Goal: Transaction & Acquisition: Purchase product/service

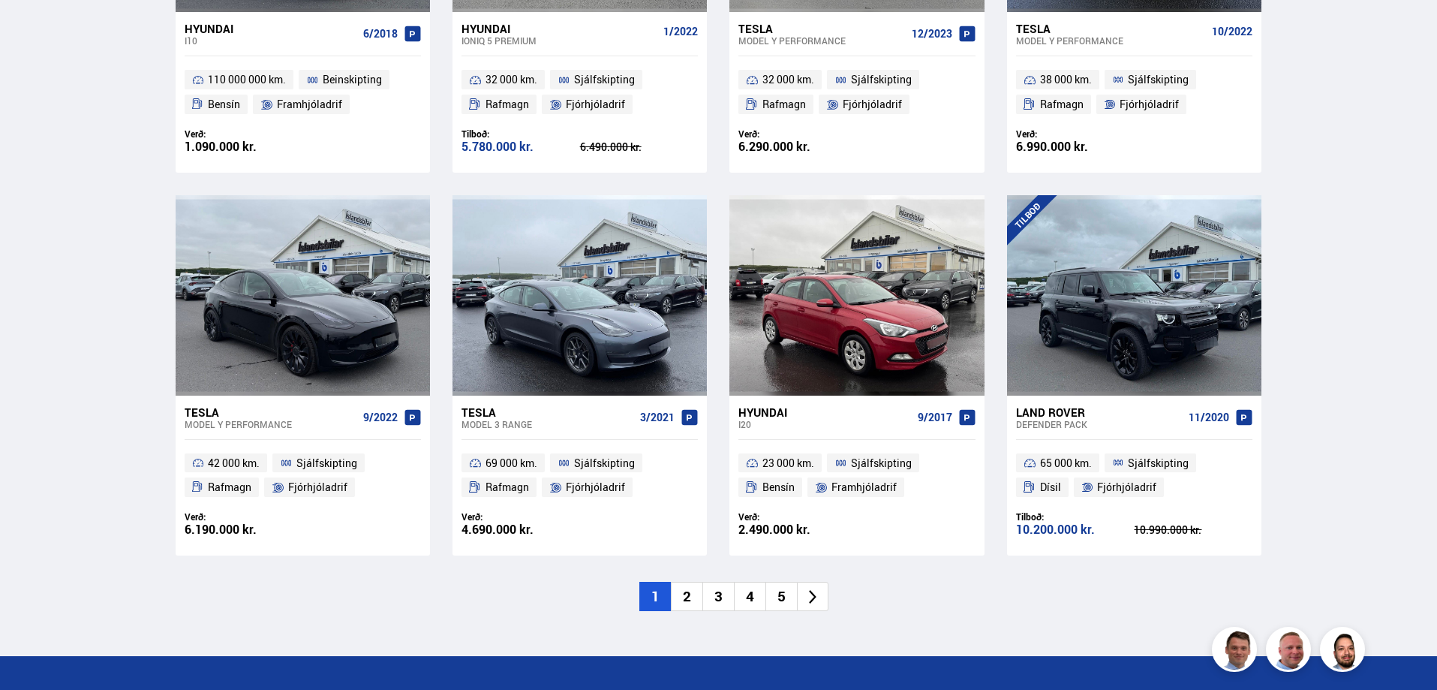
scroll to position [2102, 0]
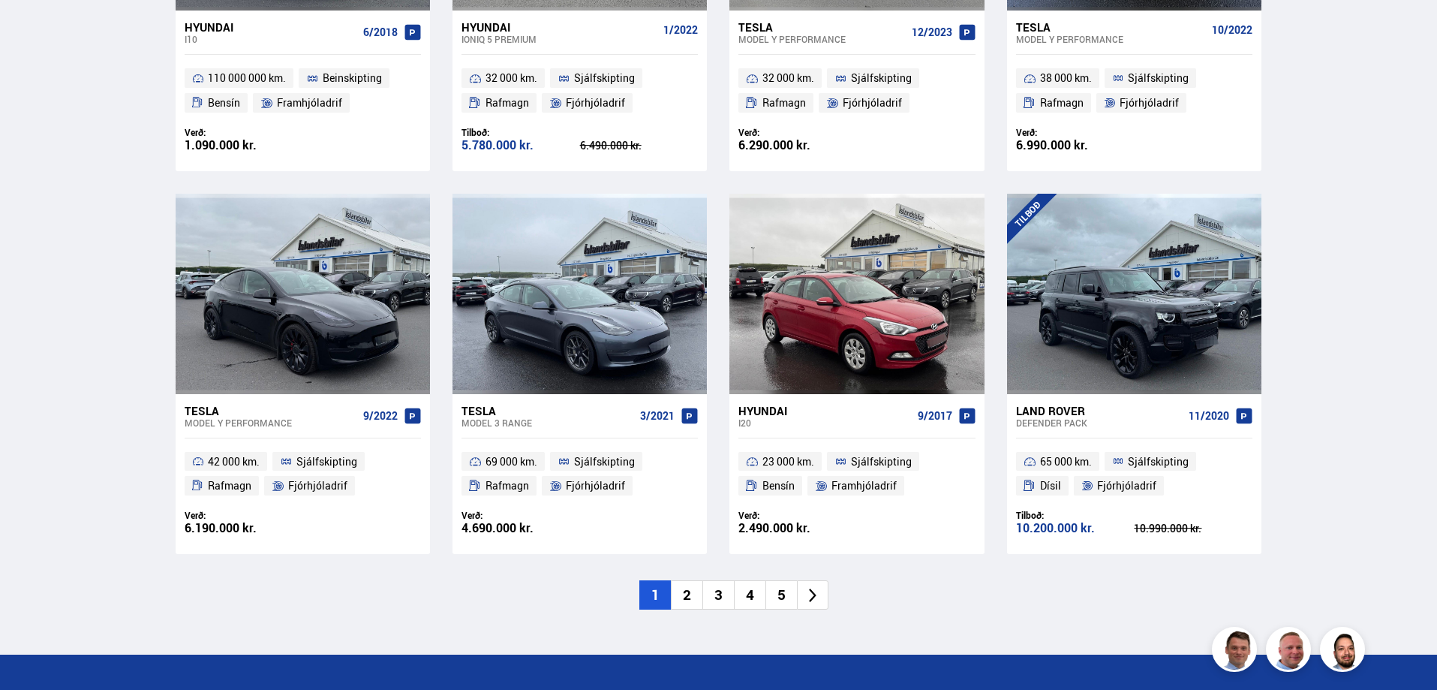
click at [687, 580] on li "2" at bounding box center [687, 594] width 32 height 29
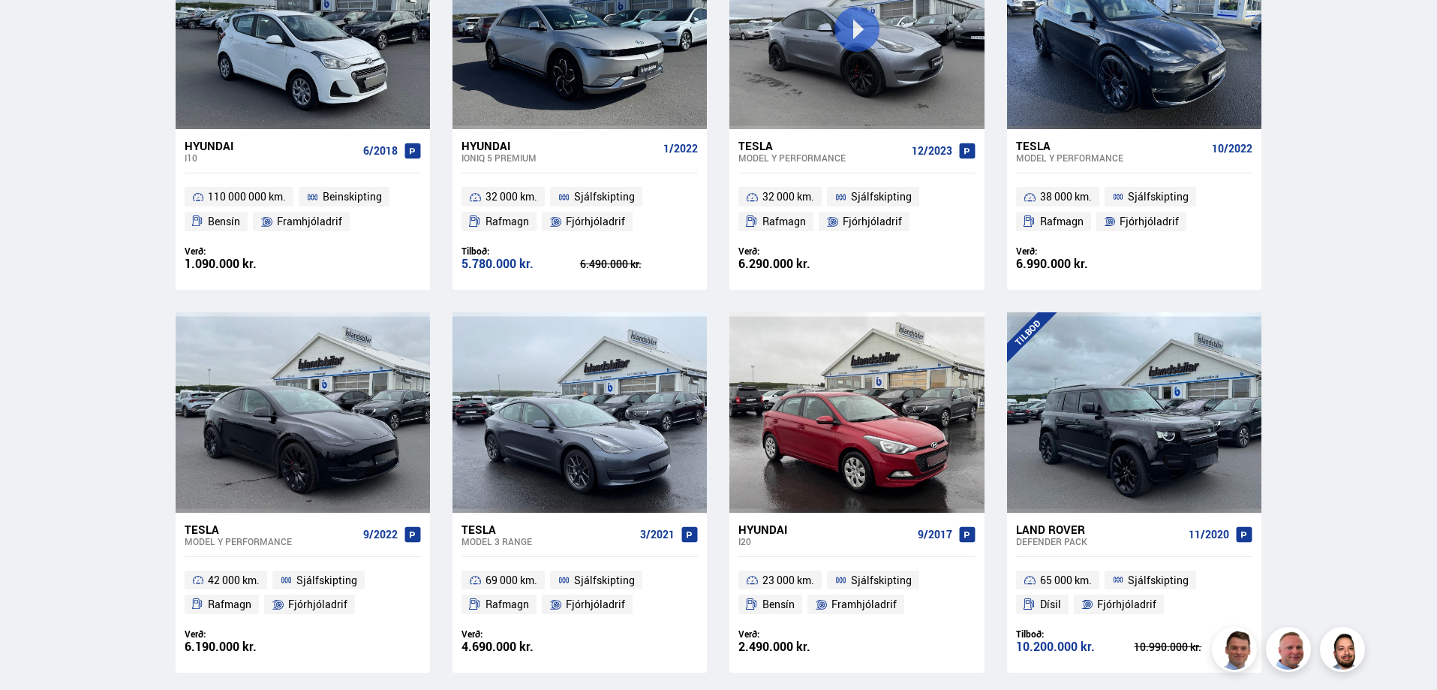
scroll to position [1614, 0]
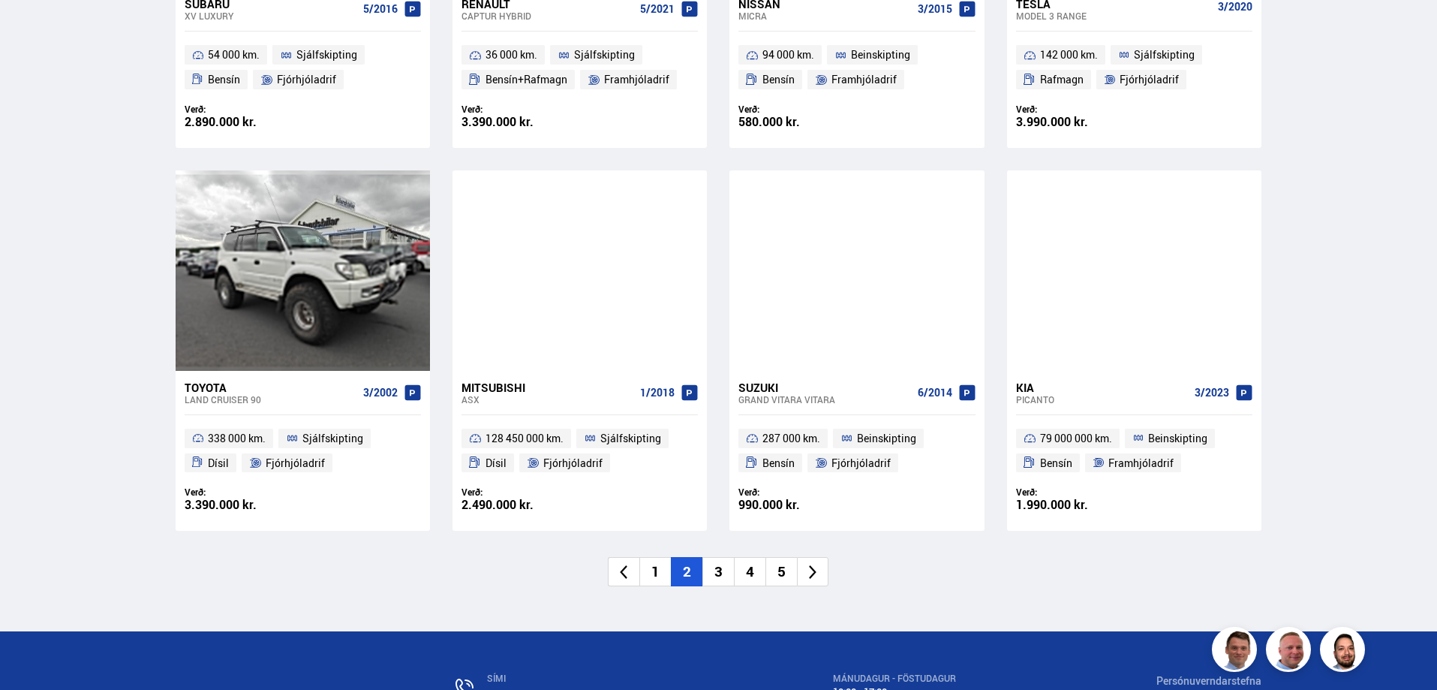
scroll to position [2102, 0]
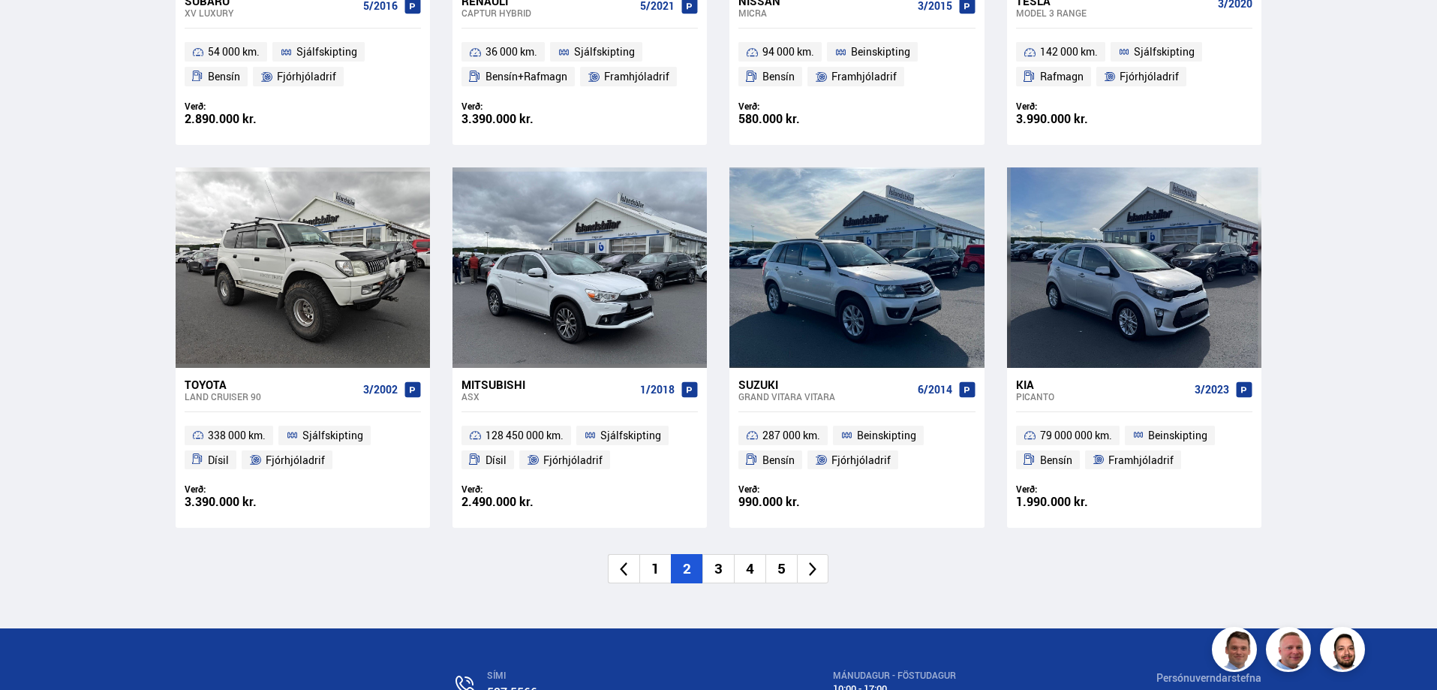
click at [718, 569] on li "3" at bounding box center [719, 568] width 32 height 29
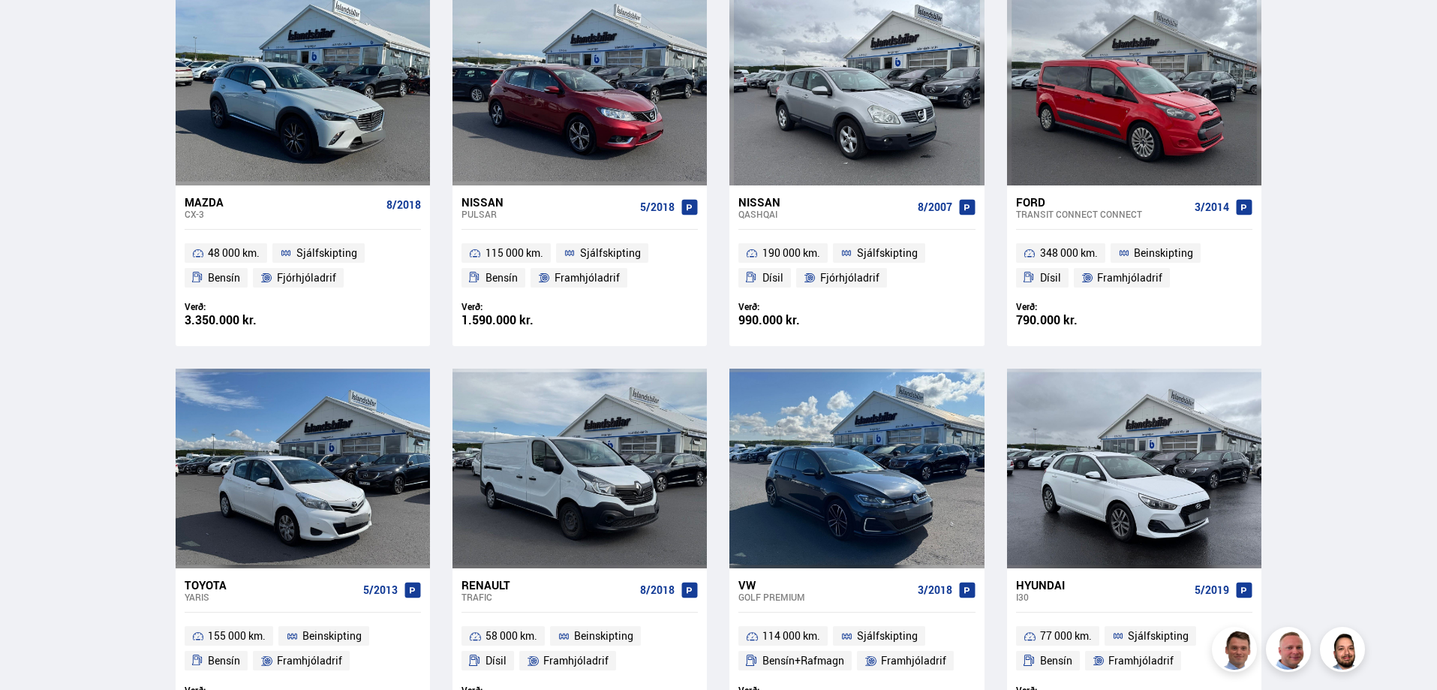
scroll to position [557, 0]
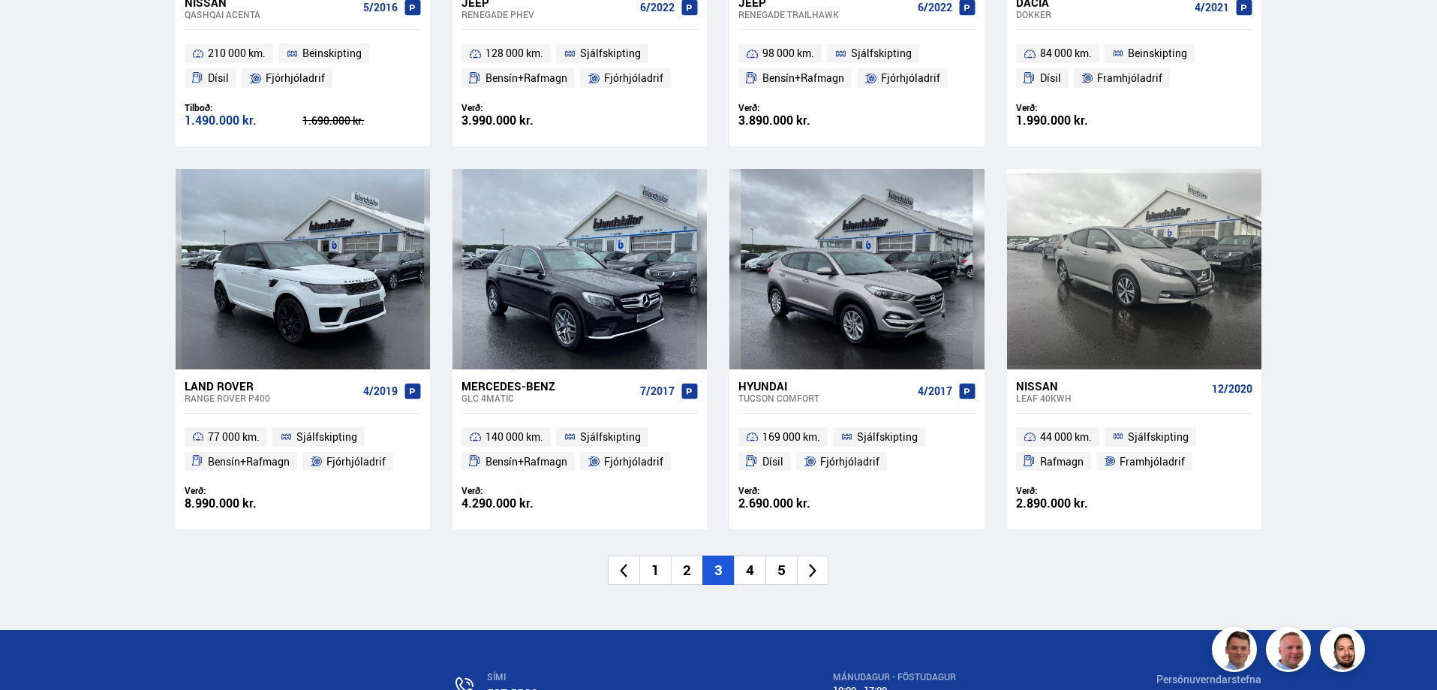
scroll to position [2252, 0]
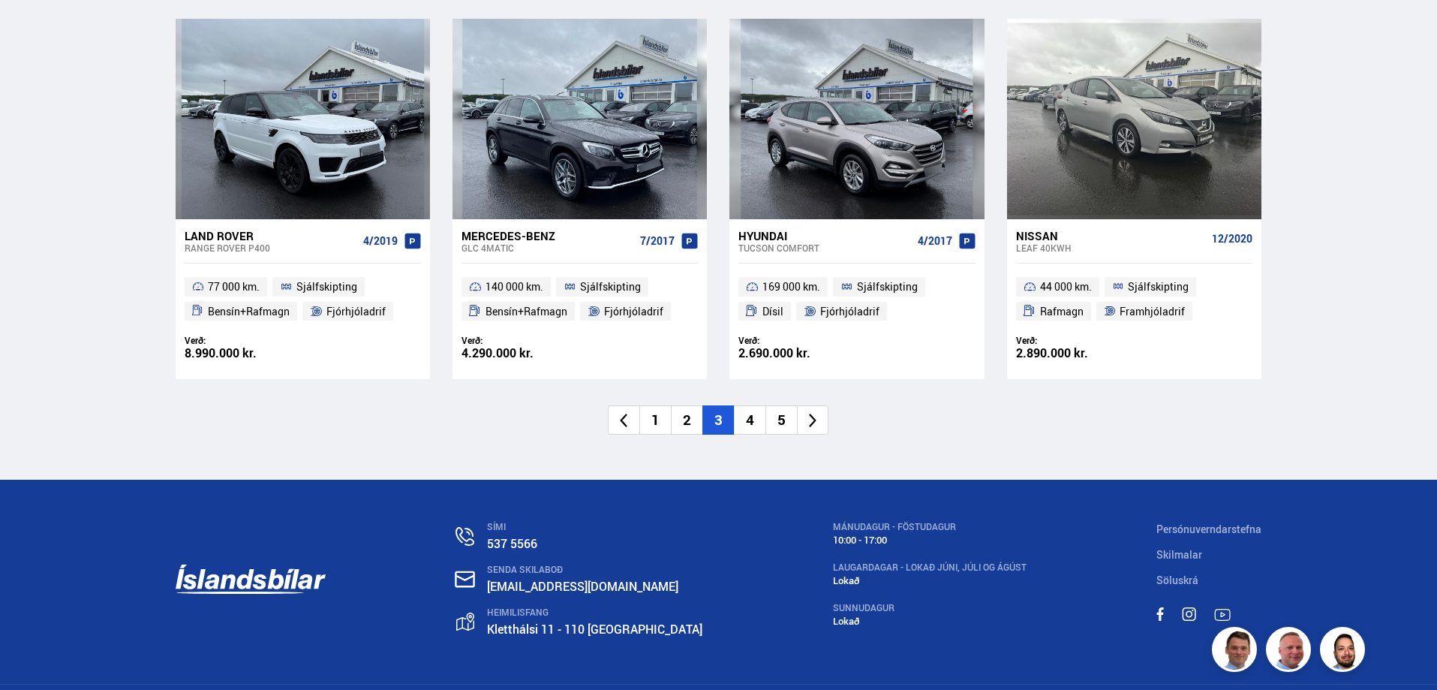
click at [753, 423] on li "4" at bounding box center [750, 419] width 32 height 29
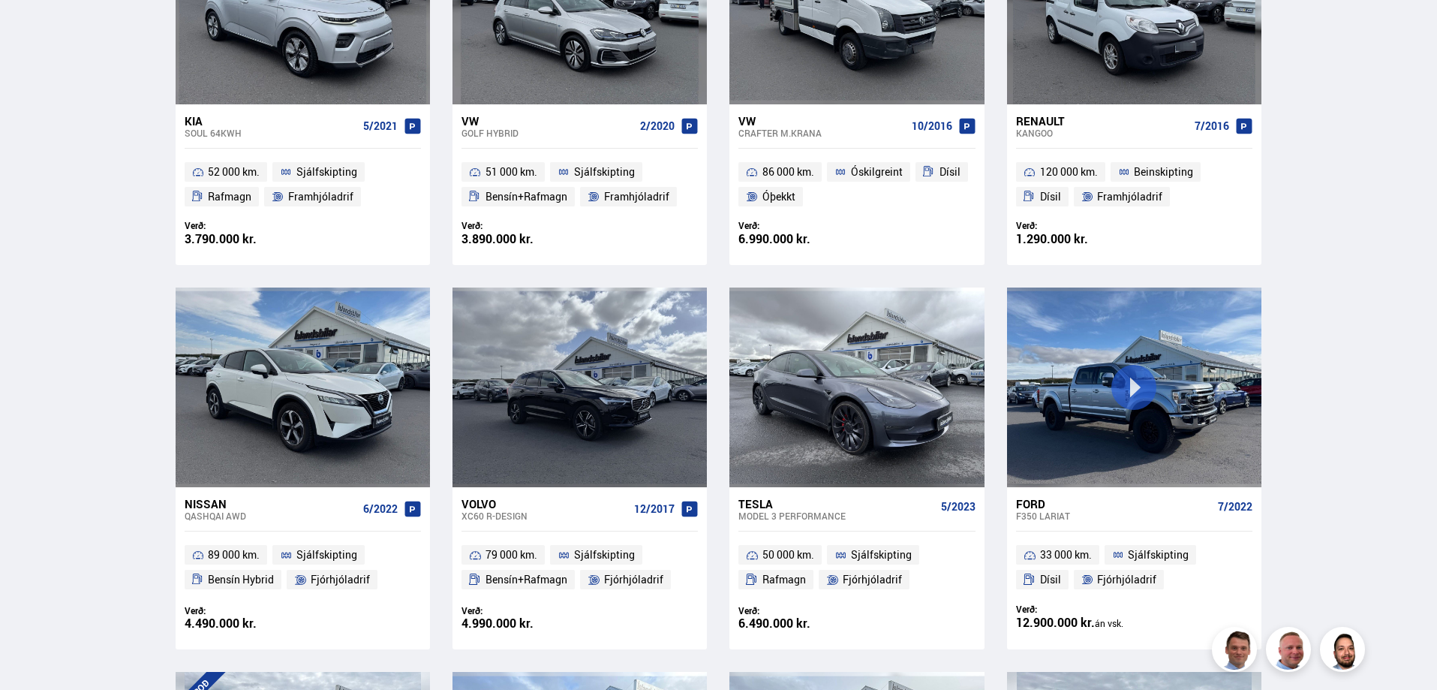
scroll to position [596, 0]
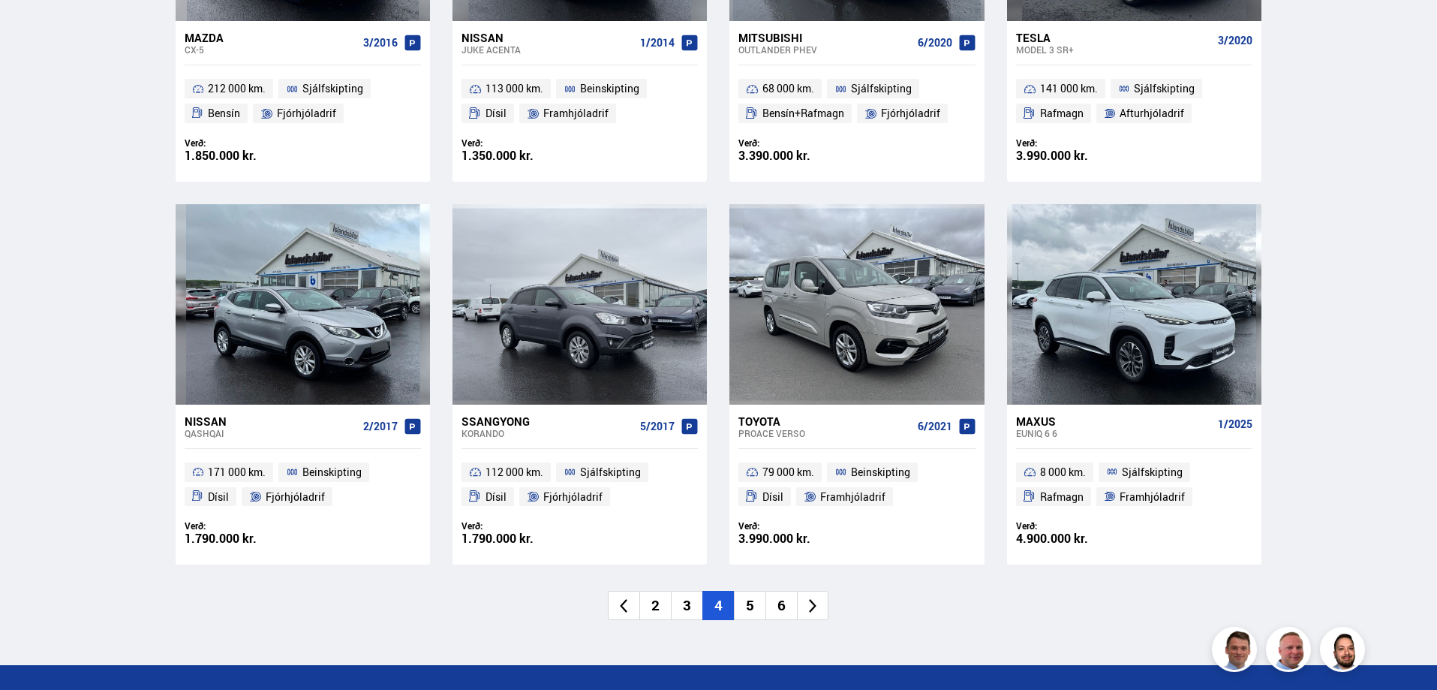
scroll to position [2102, 0]
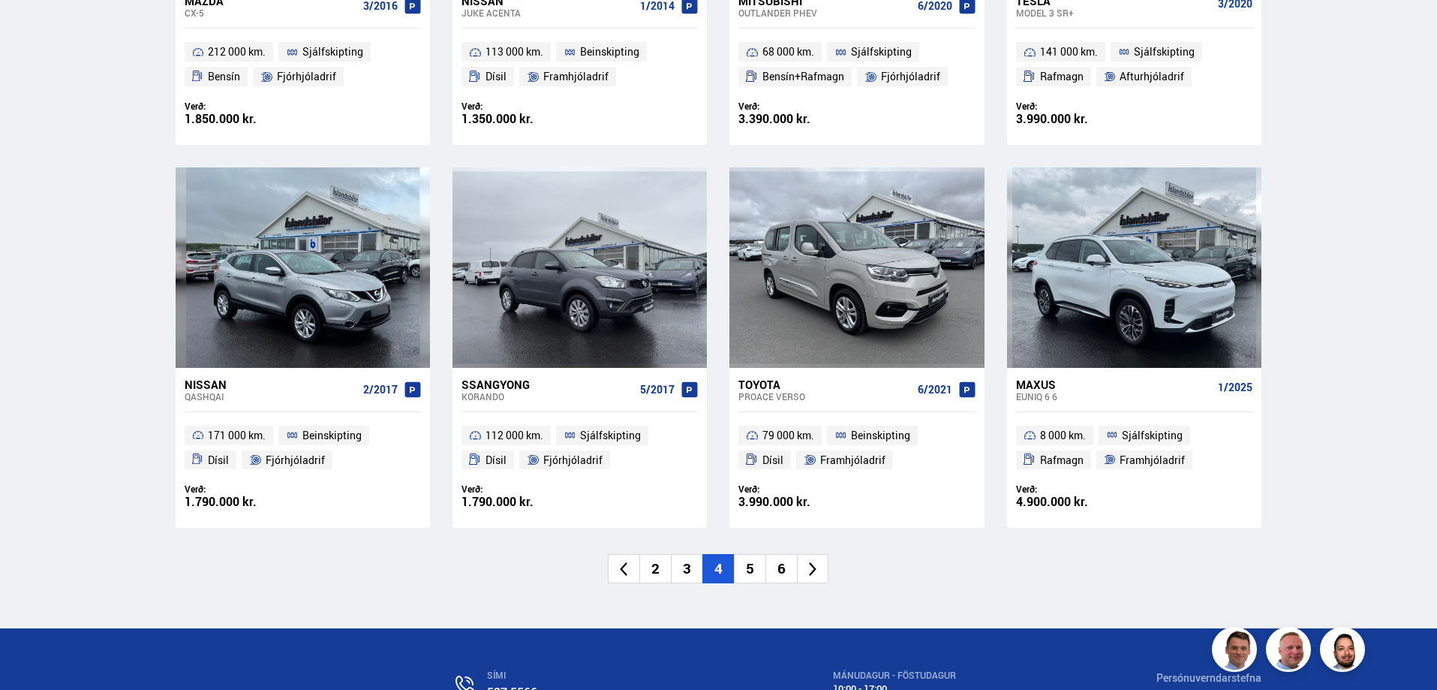
click at [751, 570] on li "5" at bounding box center [750, 568] width 32 height 29
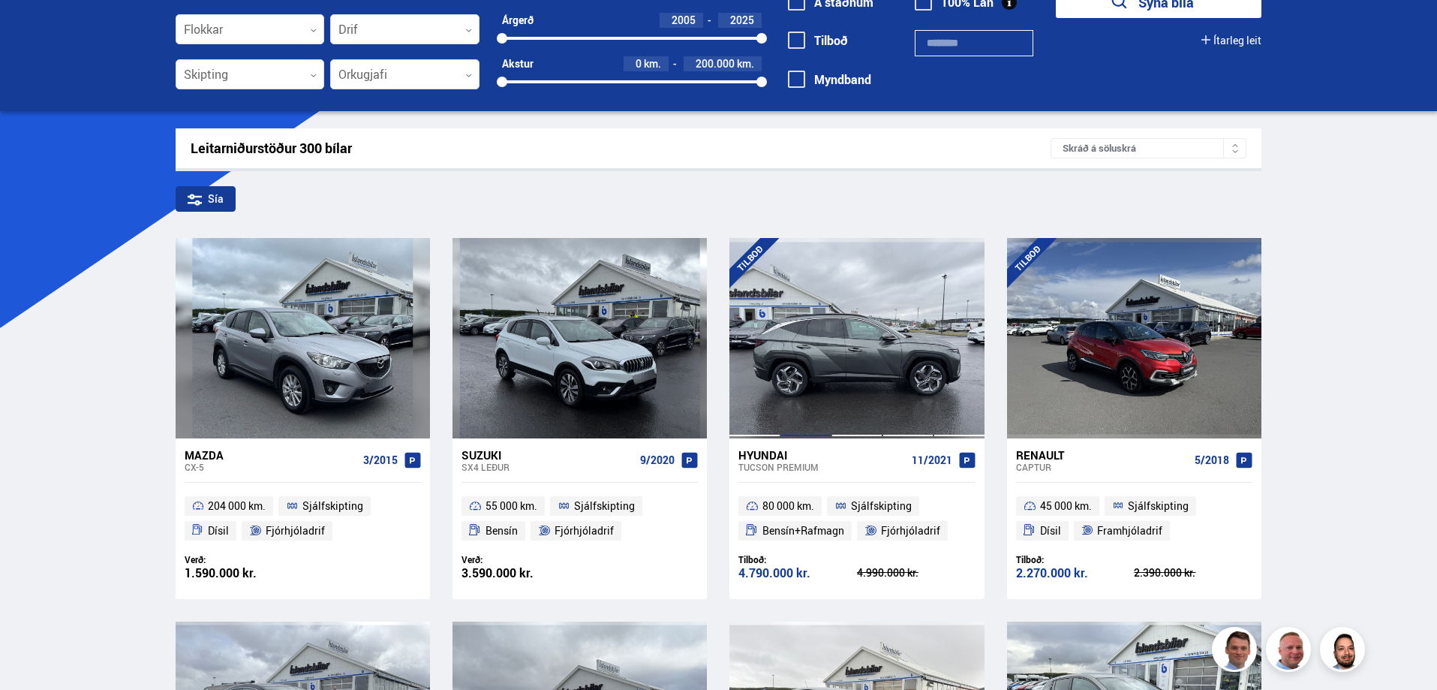
scroll to position [0, 0]
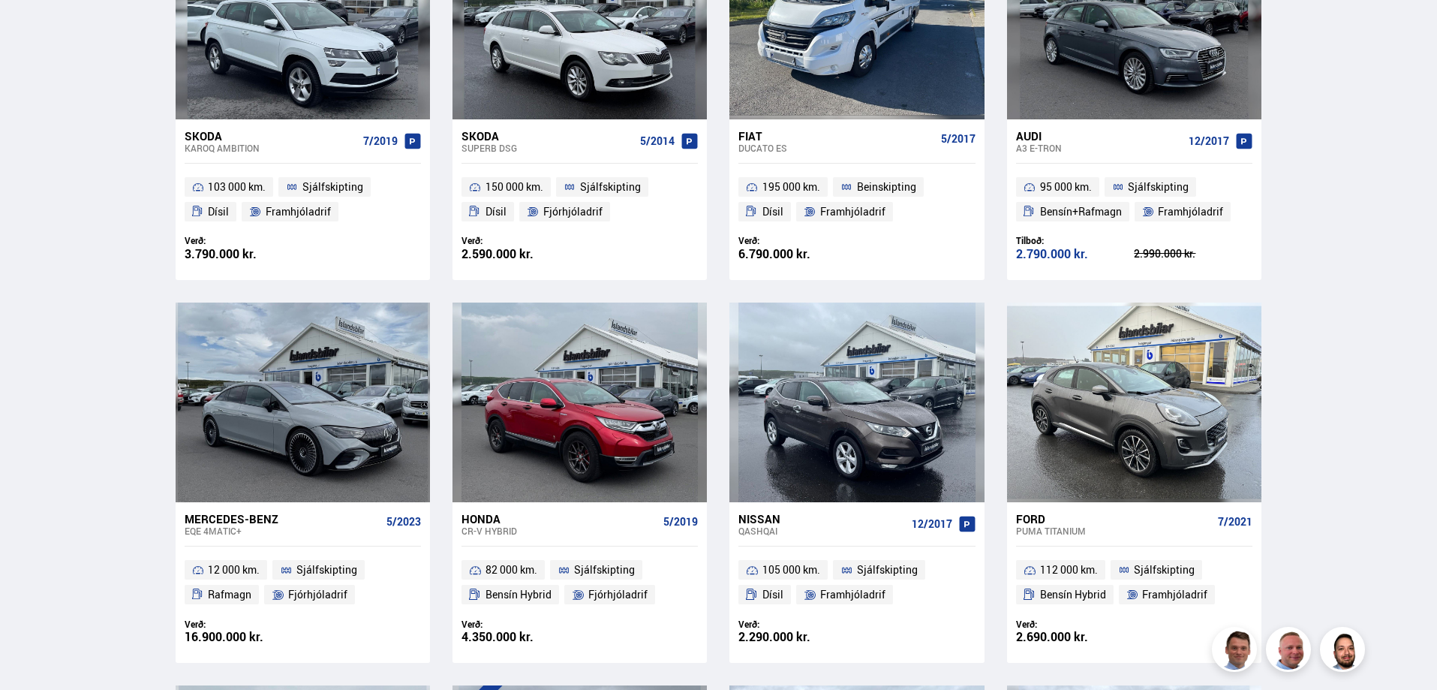
scroll to position [1351, 0]
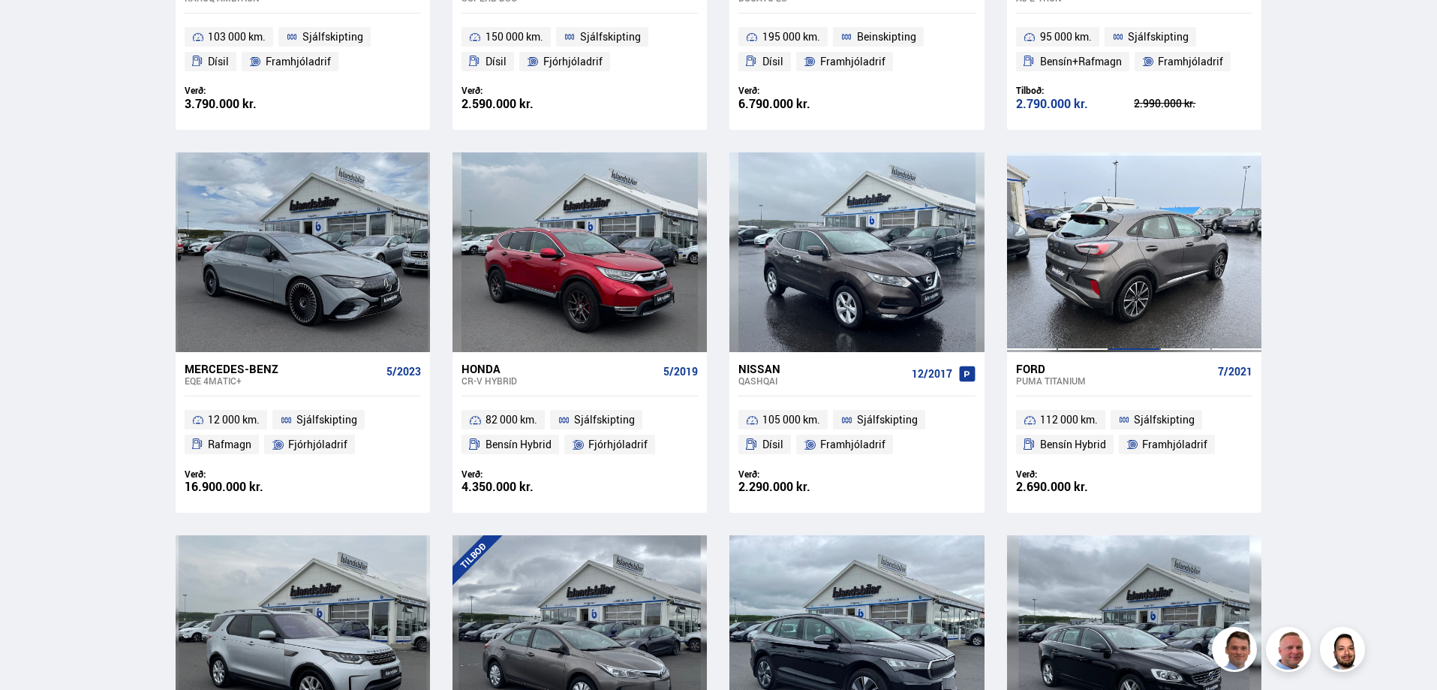
click at [1113, 288] on div at bounding box center [1134, 252] width 51 height 200
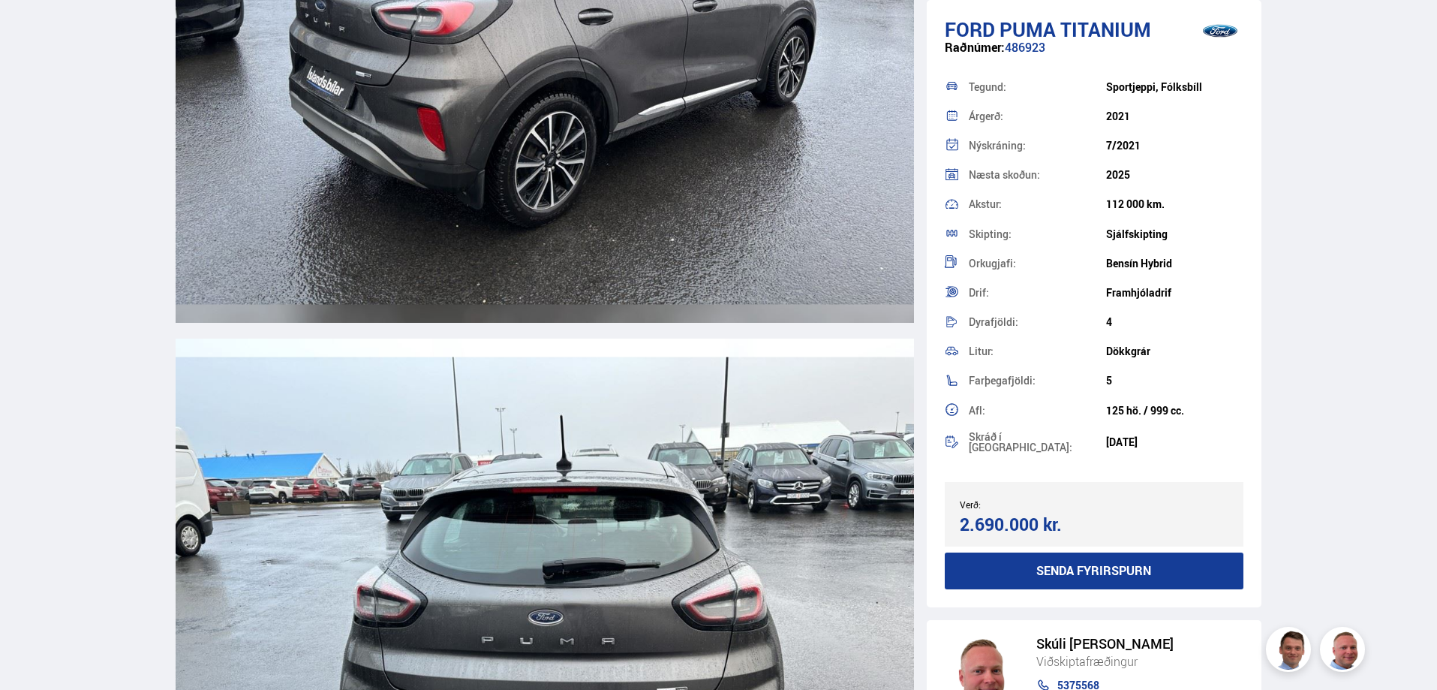
scroll to position [3077, 0]
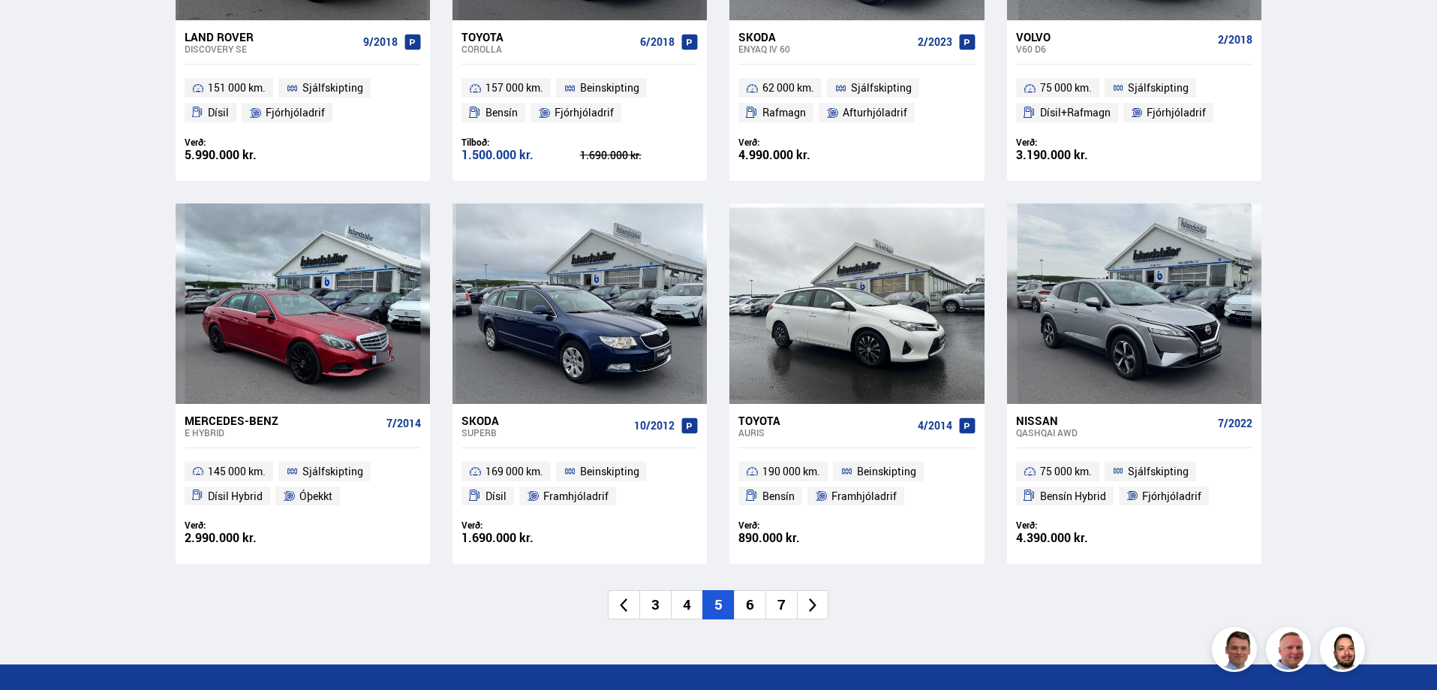
scroll to position [2112, 0]
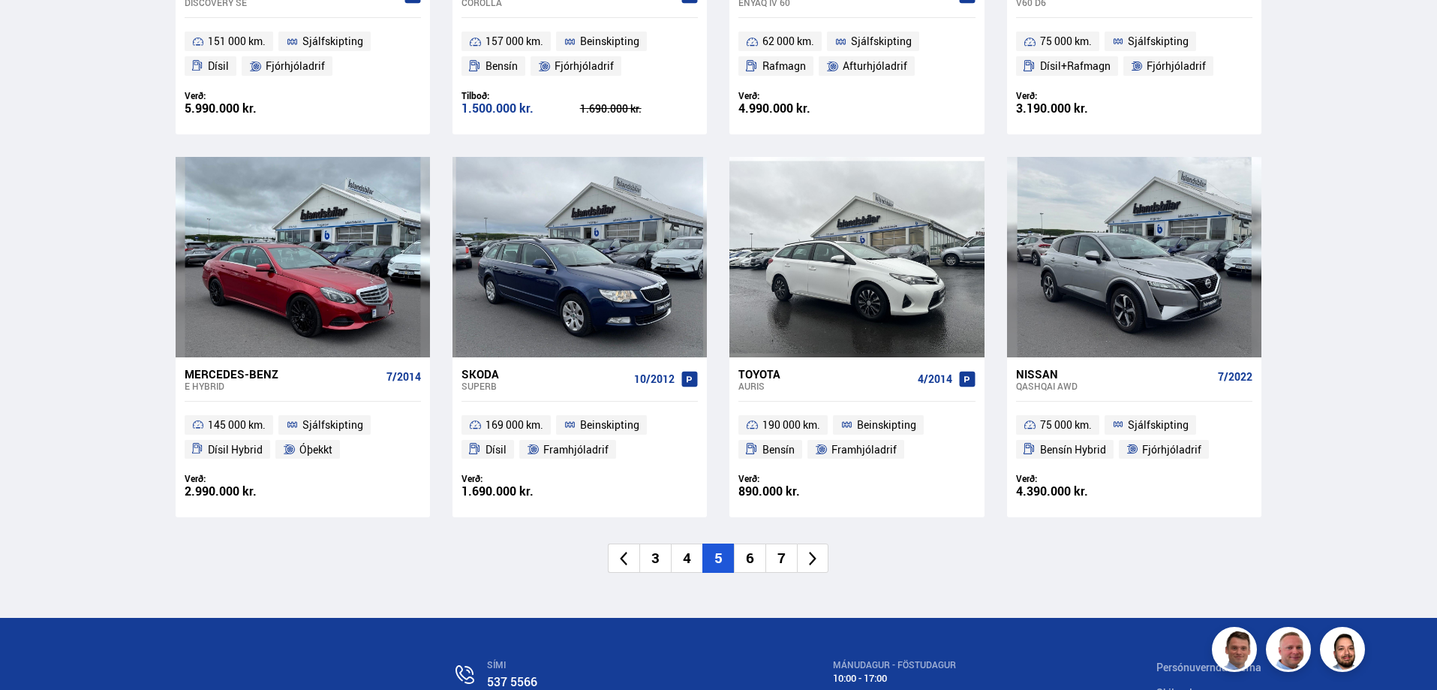
click at [752, 556] on li "6" at bounding box center [750, 557] width 32 height 29
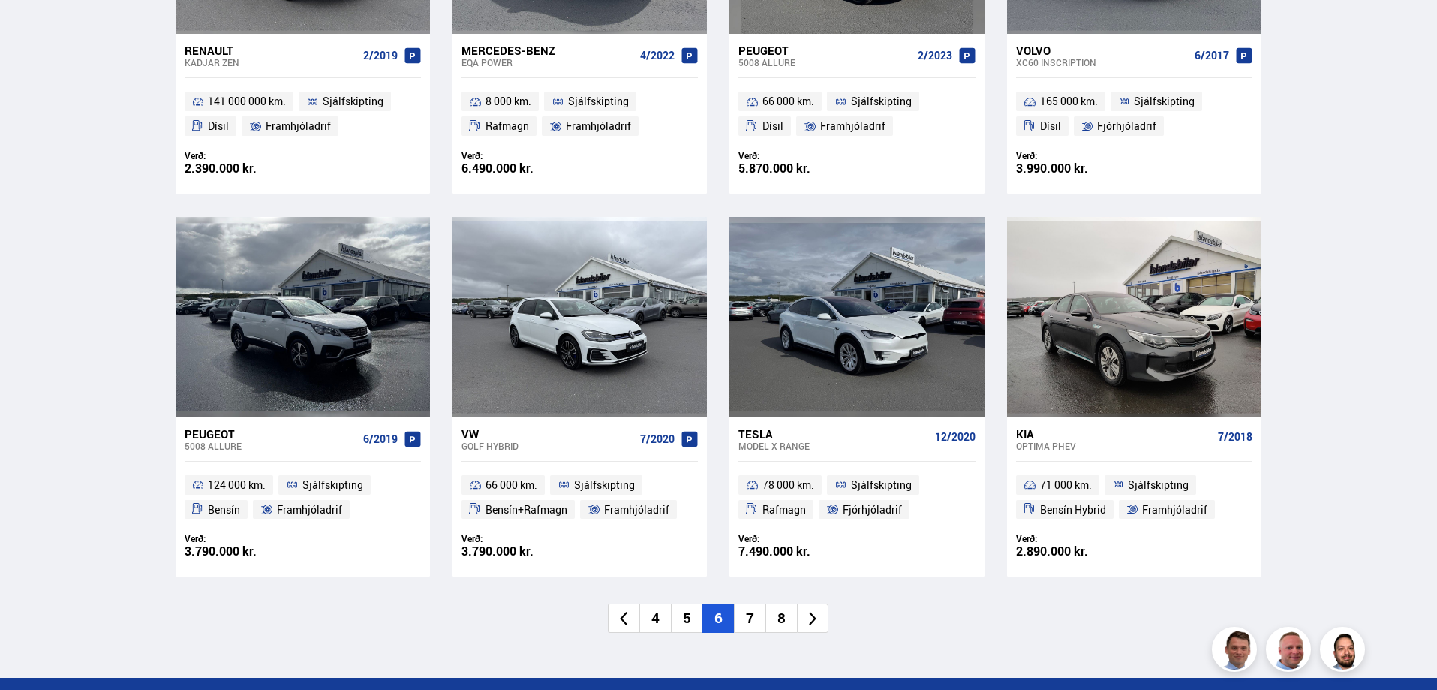
scroll to position [2102, 0]
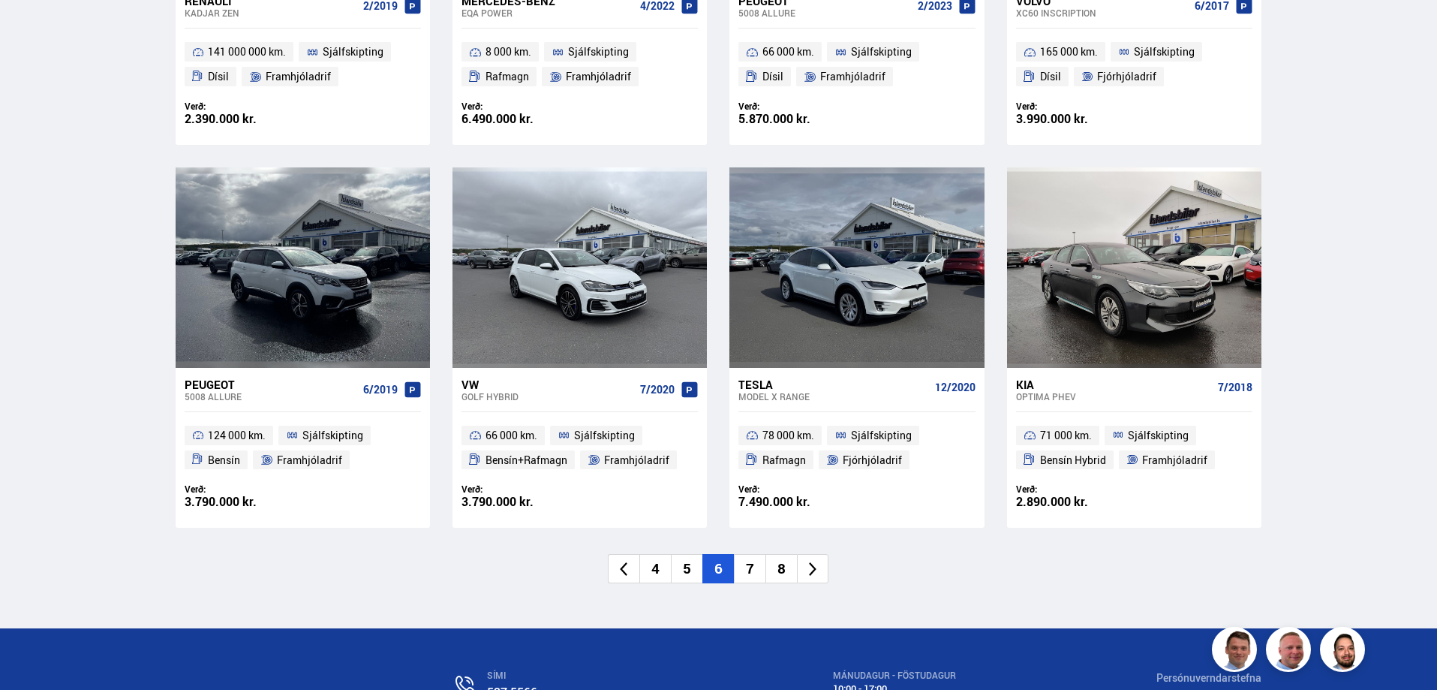
click at [751, 568] on li "7" at bounding box center [750, 568] width 32 height 29
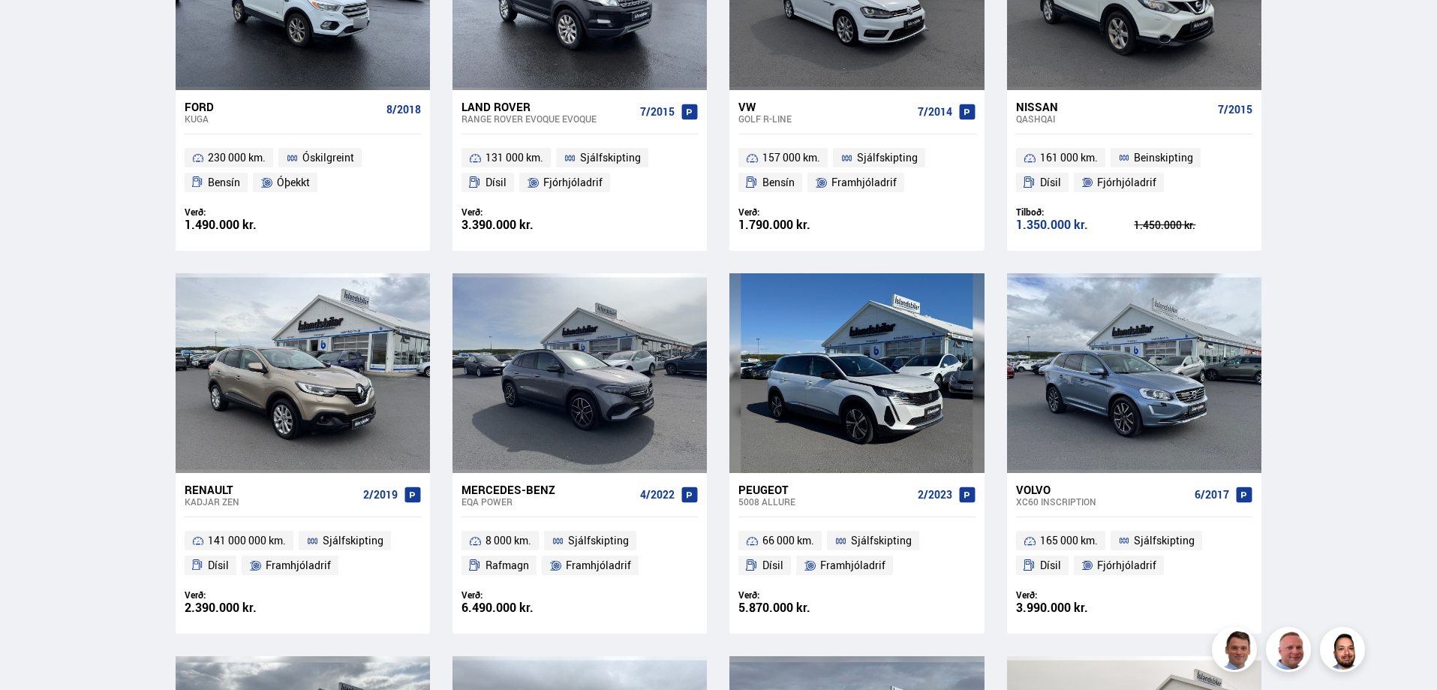
scroll to position [485, 0]
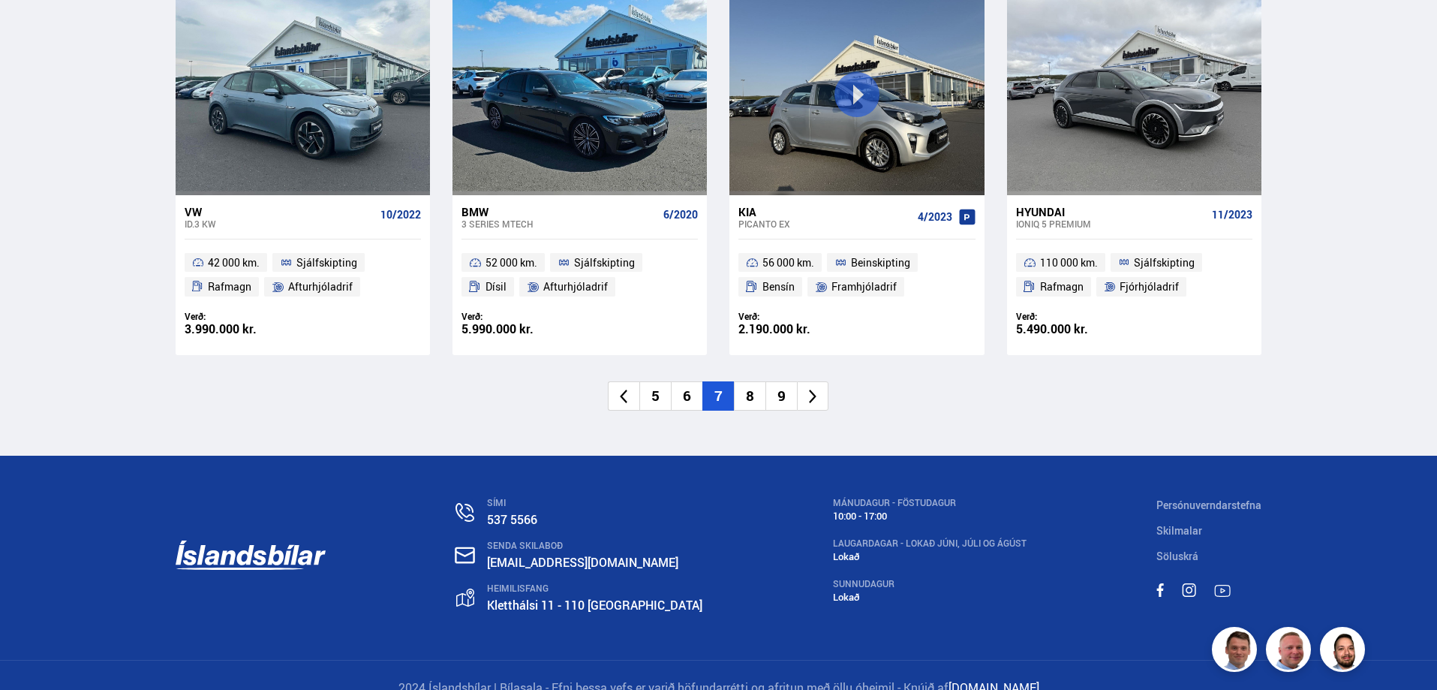
scroll to position [2301, 0]
